Goal: Find specific page/section: Find specific page/section

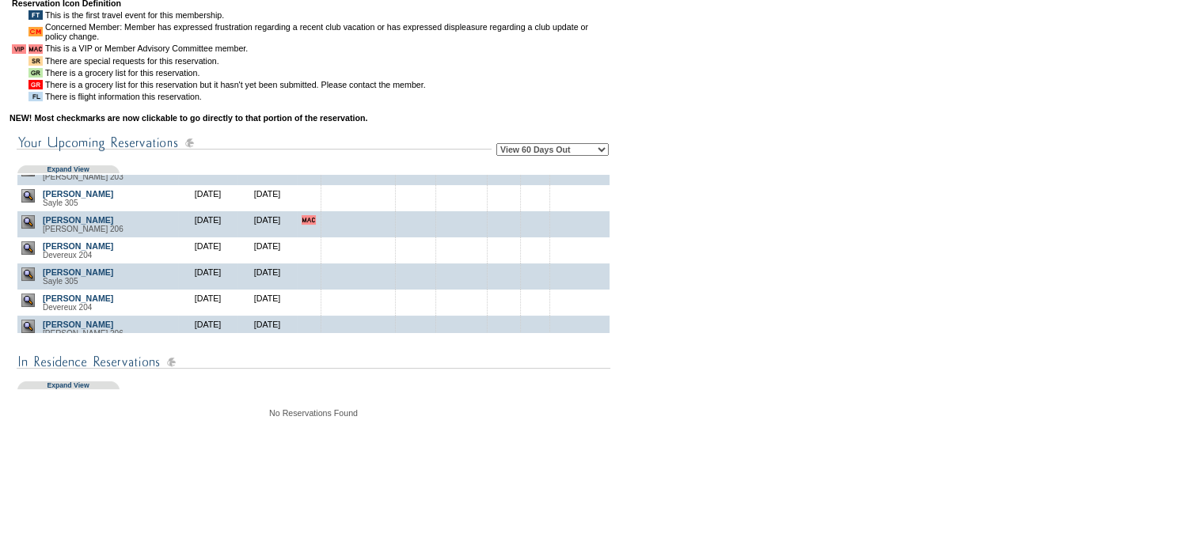
scroll to position [158, 0]
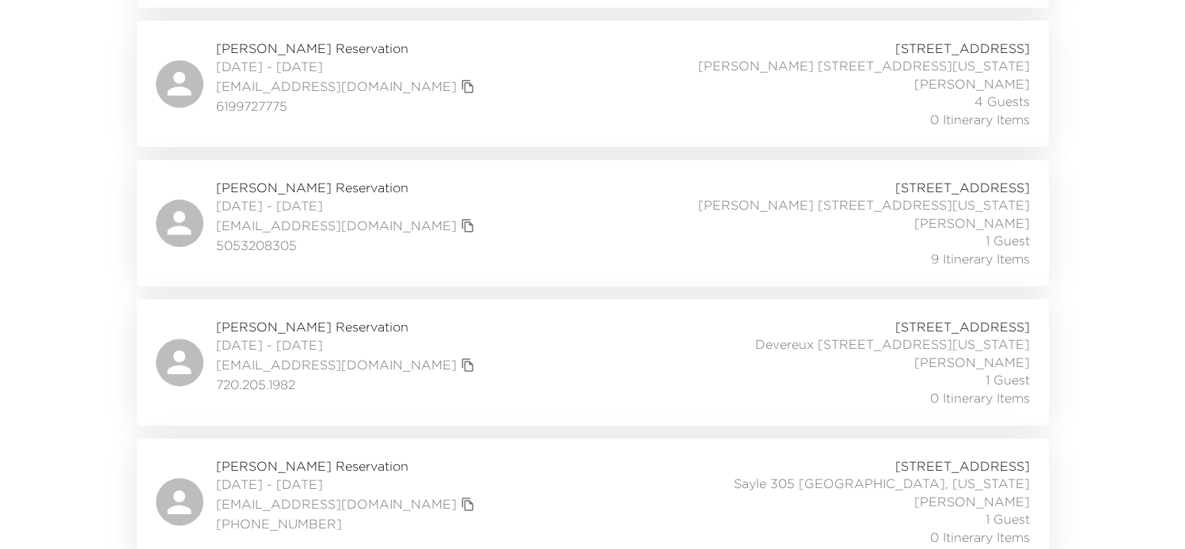
scroll to position [1900, 0]
click at [505, 221] on div "[PERSON_NAME] Reservation [DATE] - [DATE] [EMAIL_ADDRESS][DOMAIN_NAME] 50532083…" at bounding box center [593, 222] width 874 height 89
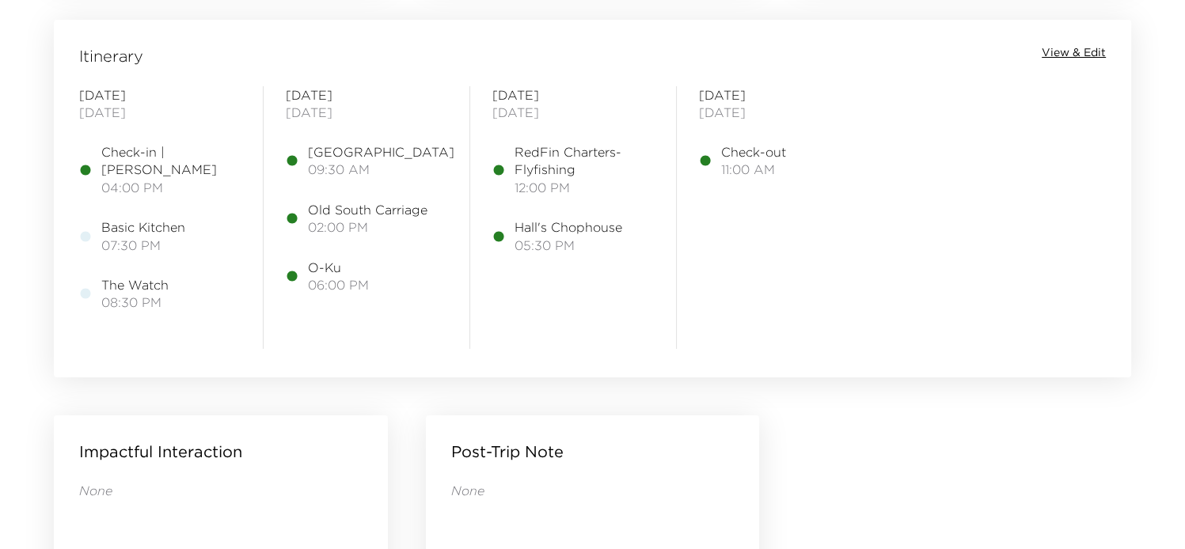
scroll to position [1267, 0]
